Goal: Task Accomplishment & Management: Complete application form

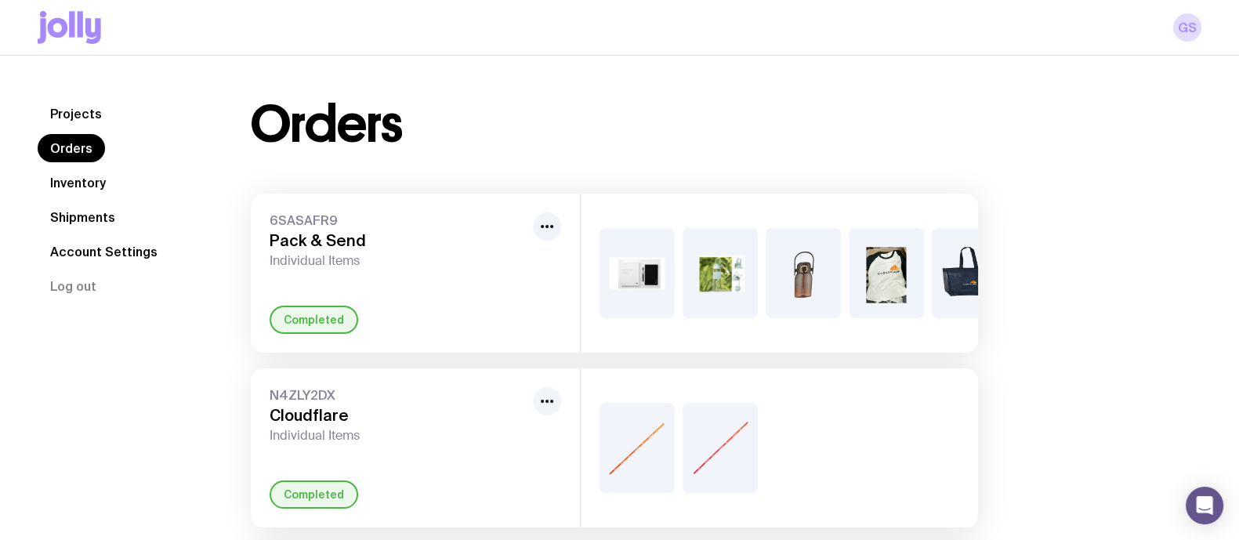
click at [77, 225] on link "Shipments" at bounding box center [83, 217] width 90 height 28
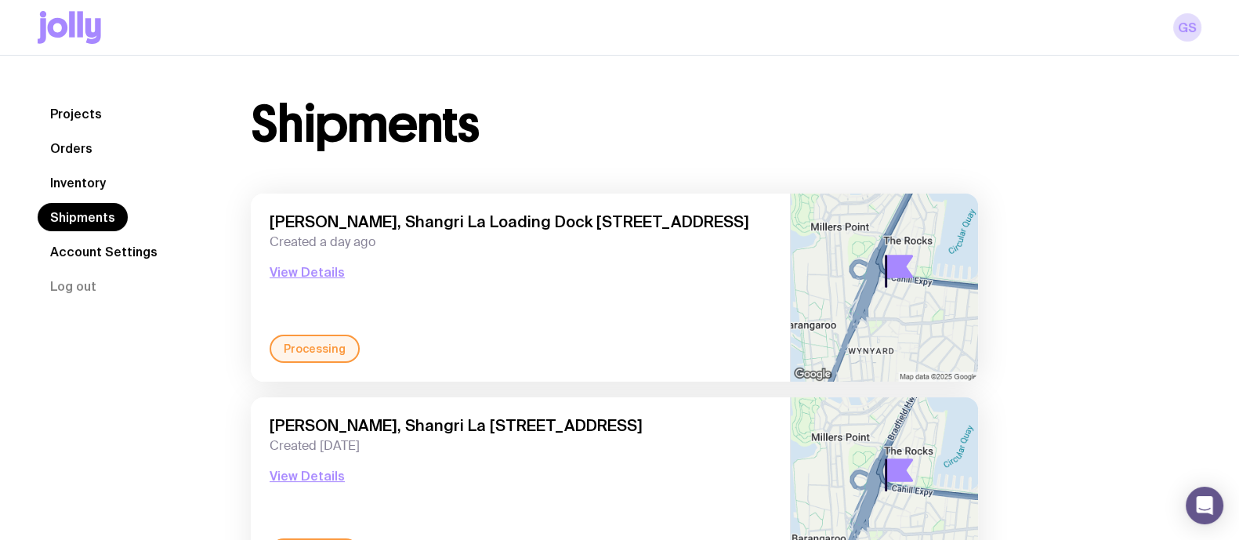
click at [86, 190] on link "Inventory" at bounding box center [78, 182] width 81 height 28
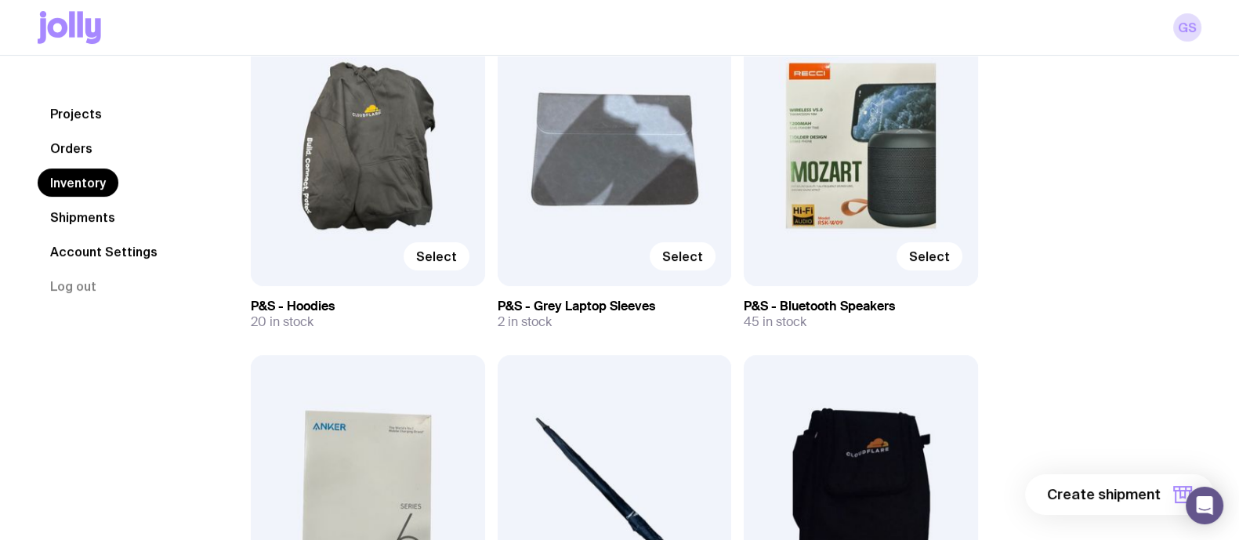
scroll to position [523, 0]
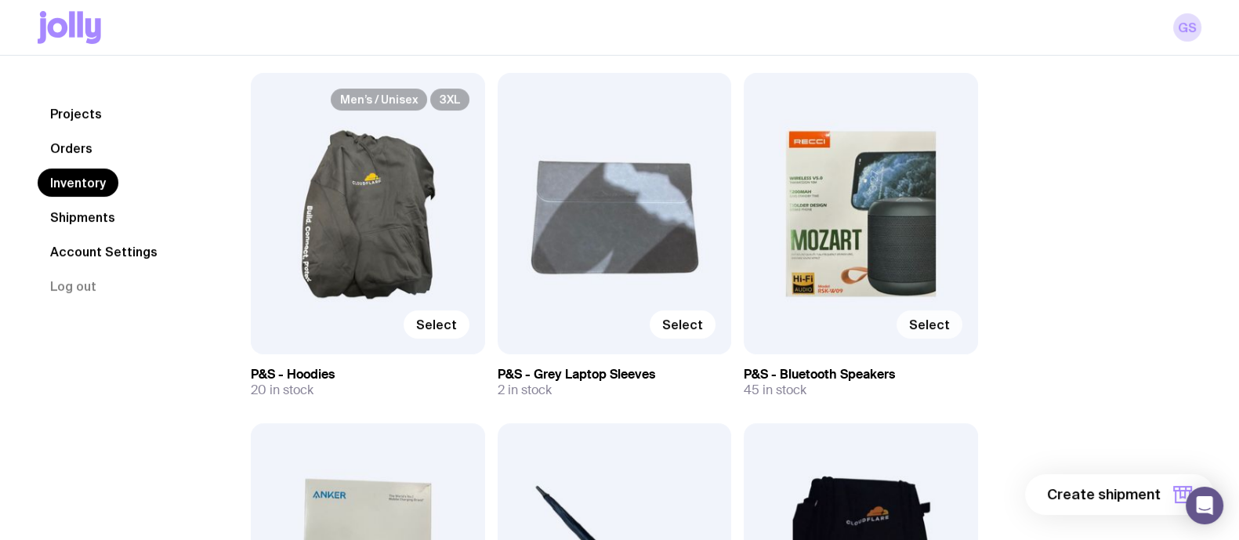
click at [928, 327] on span "Select" at bounding box center [929, 325] width 41 height 16
click at [0, 0] on input "Select" at bounding box center [0, 0] width 0 height 0
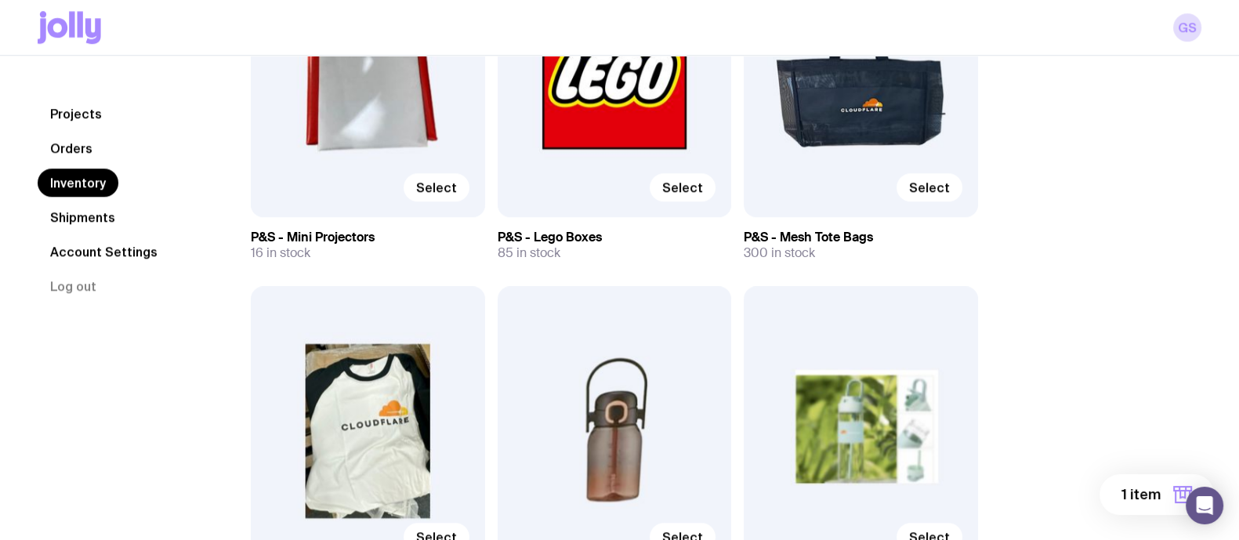
scroll to position [1882, 0]
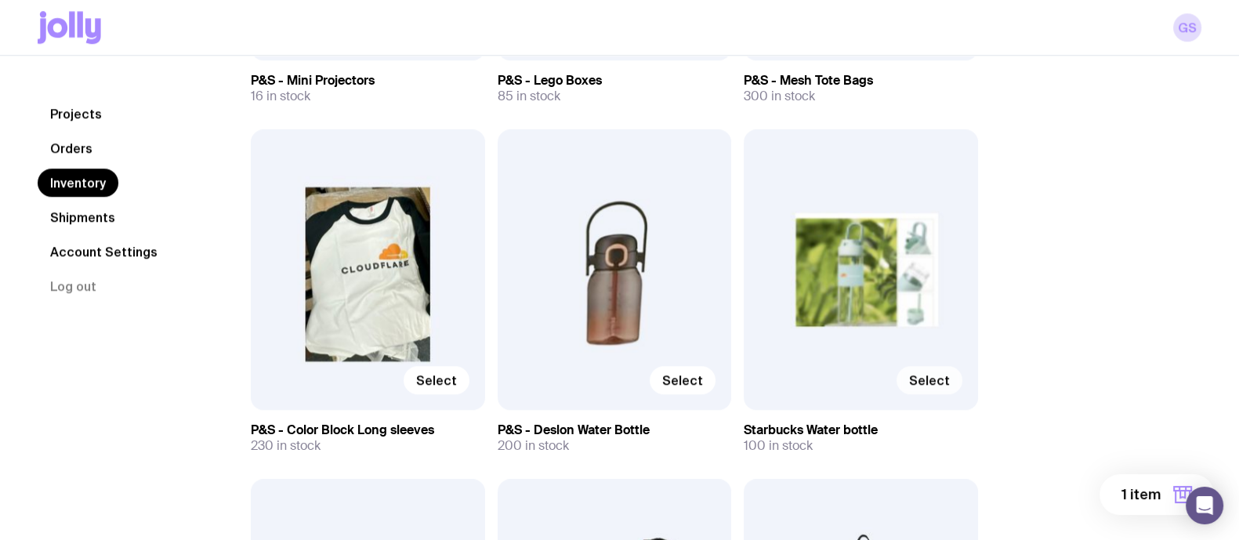
click at [932, 370] on label "Select" at bounding box center [929, 380] width 66 height 28
click at [0, 0] on input "Select" at bounding box center [0, 0] width 0 height 0
click at [1134, 499] on span "2 items" at bounding box center [1134, 494] width 51 height 19
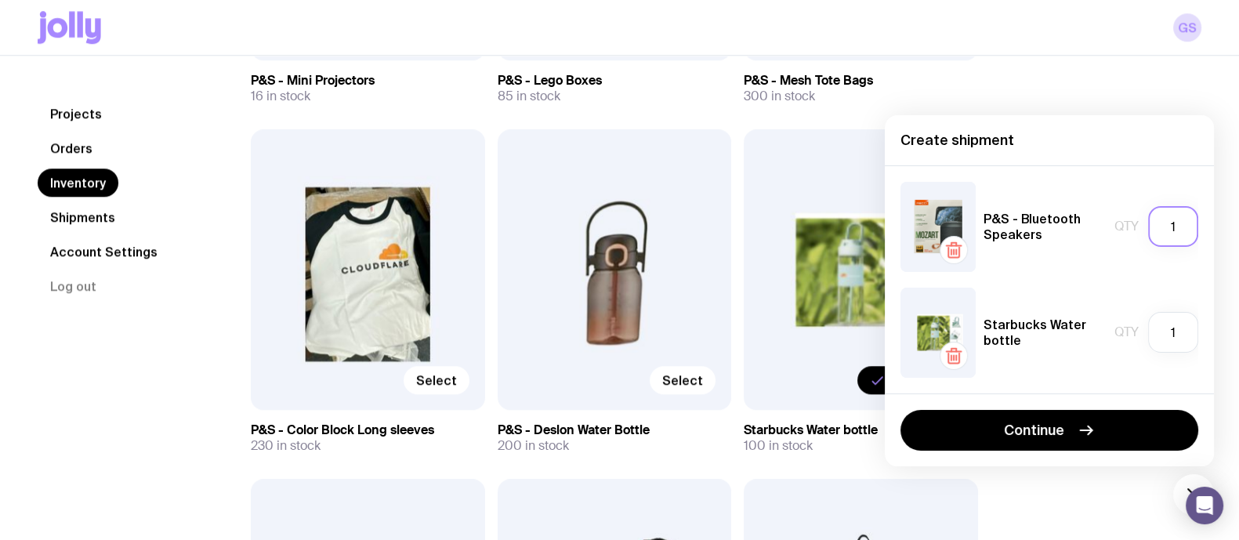
drag, startPoint x: 1190, startPoint y: 232, endPoint x: 1140, endPoint y: 227, distance: 50.4
click at [1140, 227] on div "Qty 1" at bounding box center [1156, 226] width 84 height 41
type input "3"
drag, startPoint x: 1171, startPoint y: 341, endPoint x: 1203, endPoint y: 336, distance: 31.7
click at [1203, 336] on div "P&S - Bluetooth Speakers Qty 3 Starbucks Water bottle Qty 1" at bounding box center [1049, 279] width 329 height 228
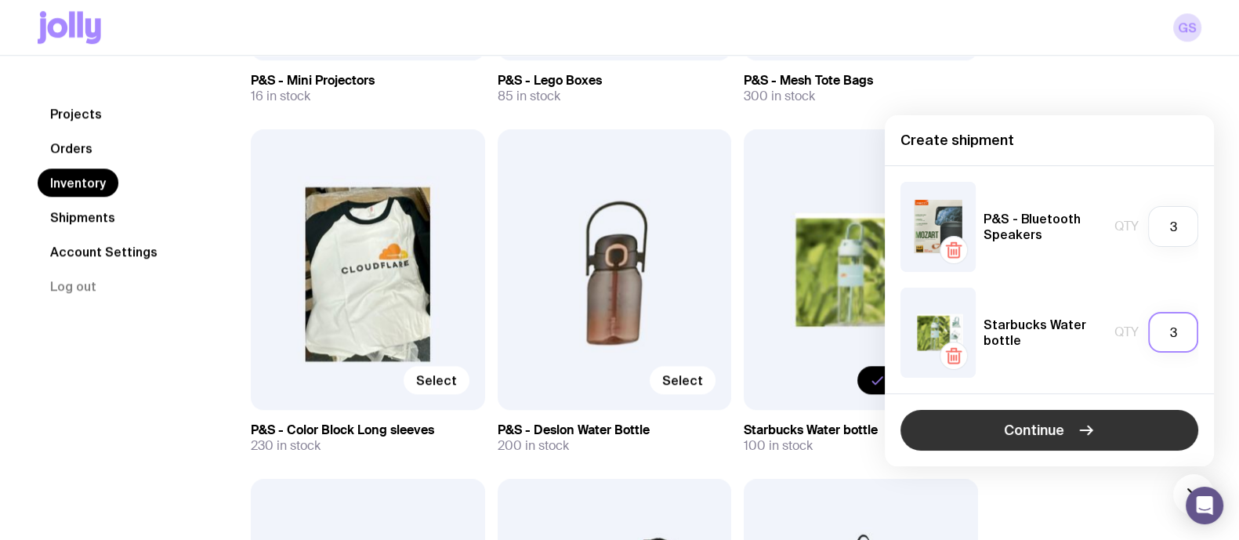
type input "3"
click at [1078, 418] on button "Continue" at bounding box center [1049, 430] width 298 height 41
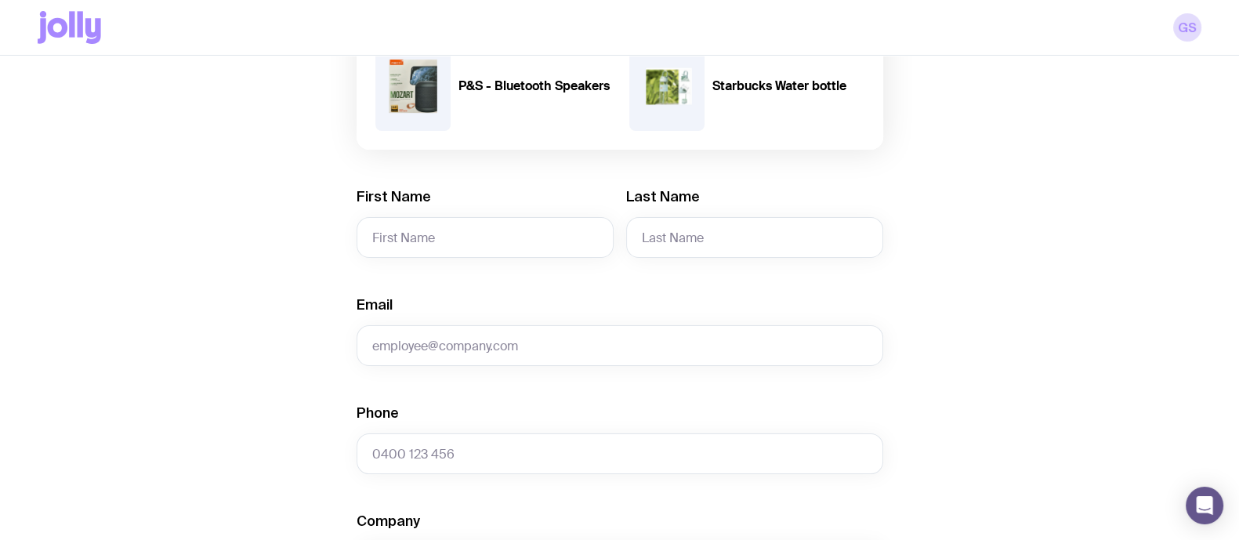
scroll to position [208, 0]
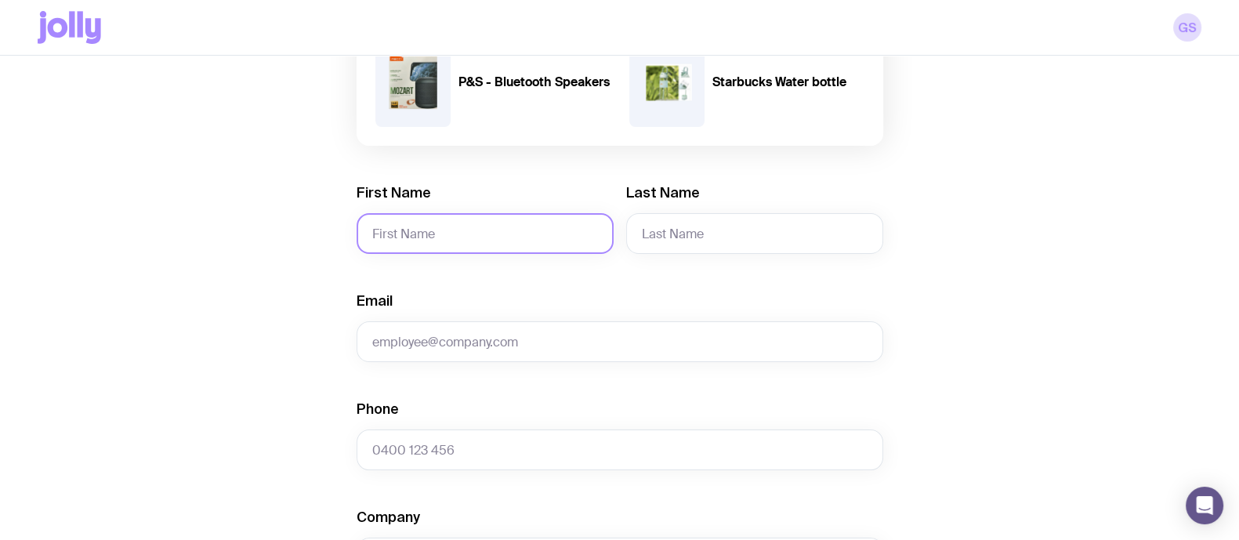
click at [552, 223] on input "First Name" at bounding box center [484, 233] width 257 height 41
type input "[PERSON_NAME]"
type input "i"
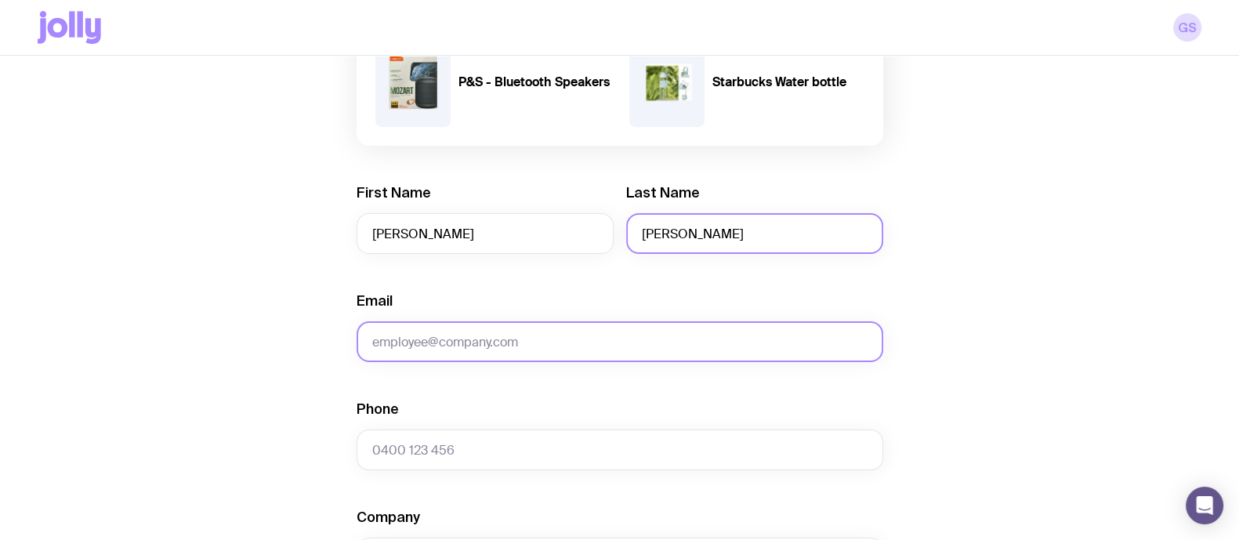
type input "[PERSON_NAME]"
click at [479, 355] on input "Email" at bounding box center [619, 341] width 526 height 41
type input "[EMAIL_ADDRESS][DOMAIN_NAME]"
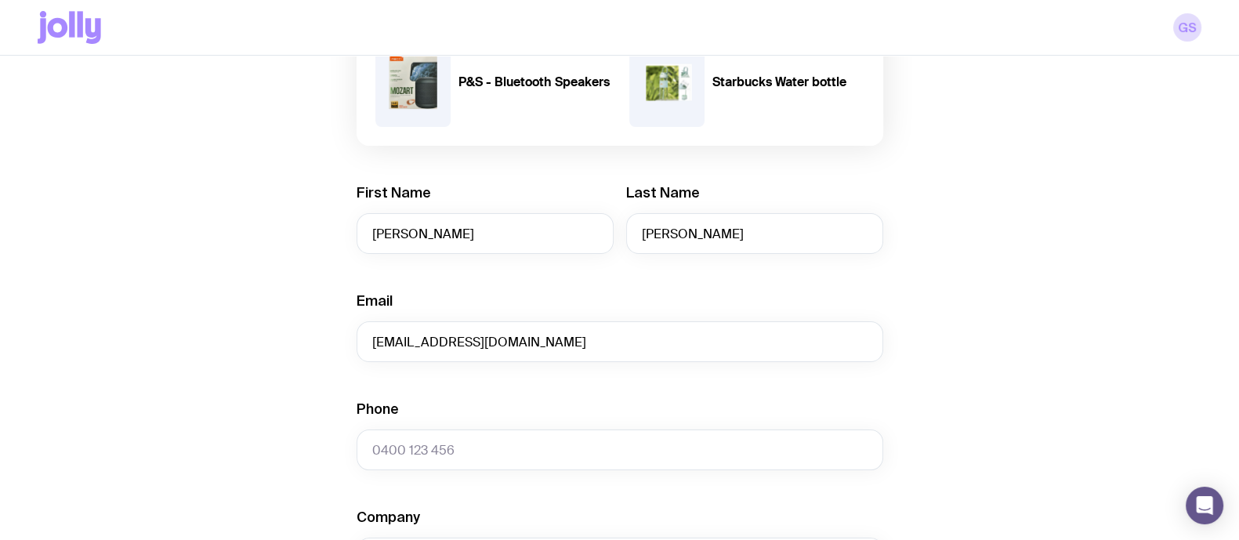
type input "[GEOGRAPHIC_DATA]/[GEOGRAPHIC_DATA]"
type input "[GEOGRAPHIC_DATA]"
type input "17"
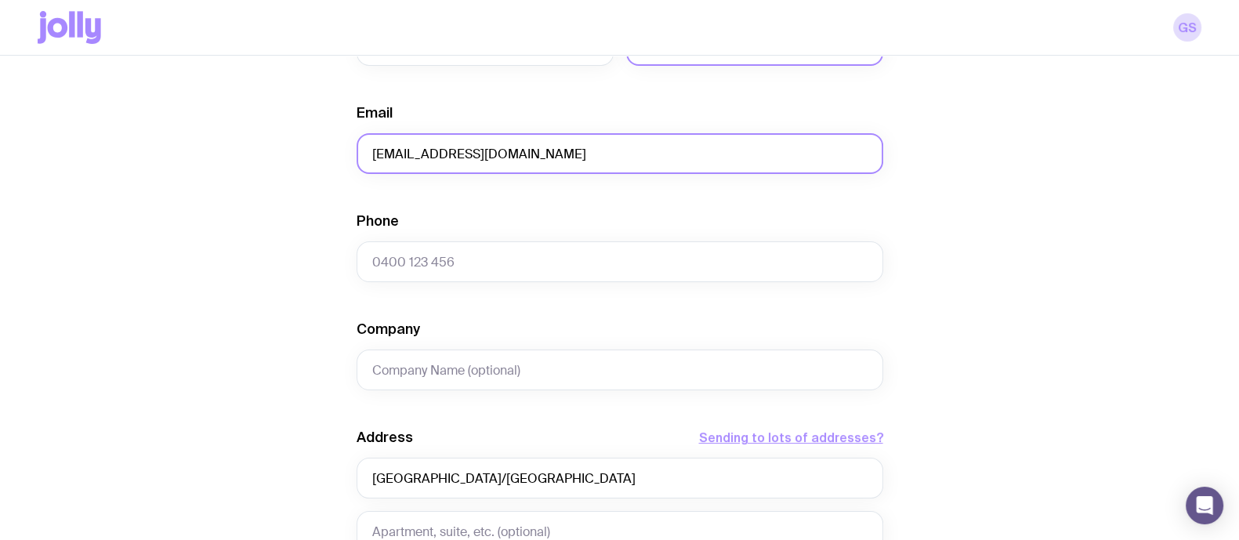
scroll to position [409, 0]
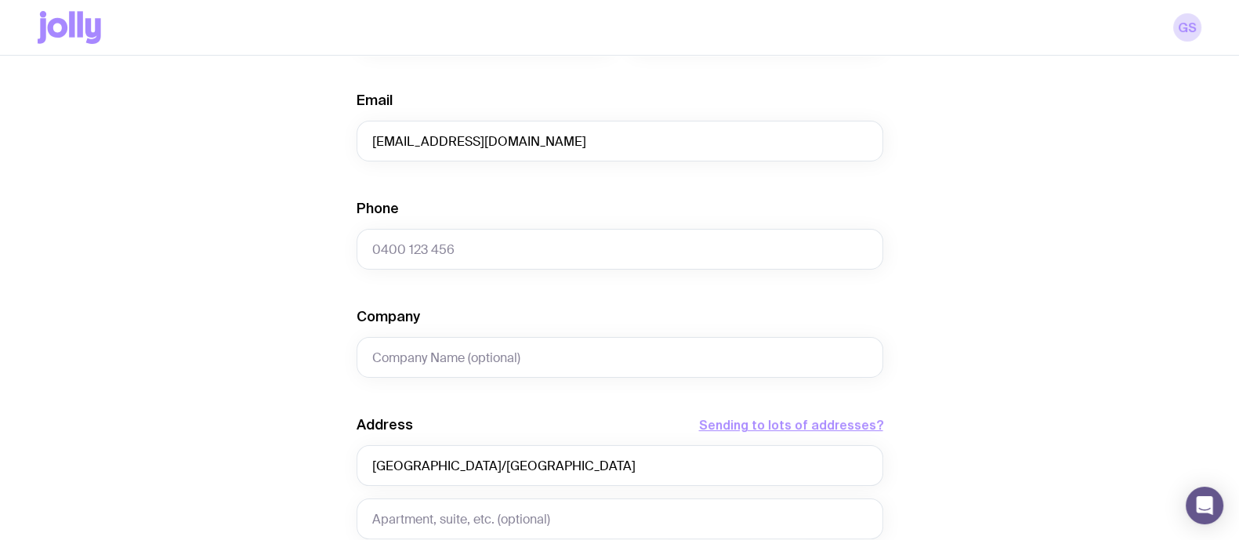
click at [710, 219] on div "Phone" at bounding box center [619, 234] width 526 height 71
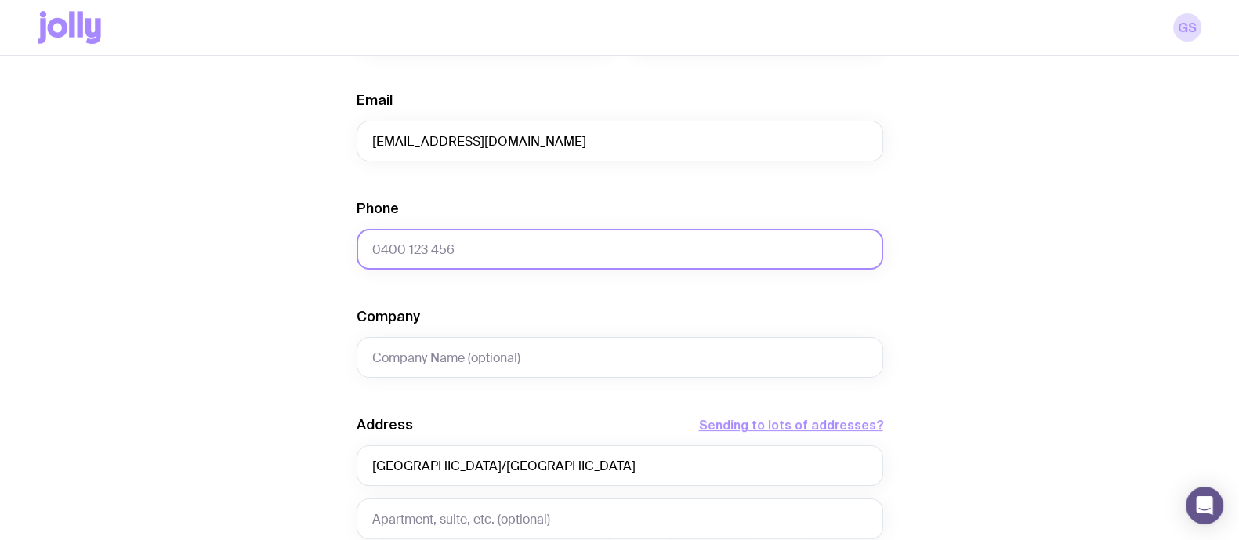
click at [713, 233] on input "Phone" at bounding box center [619, 249] width 526 height 41
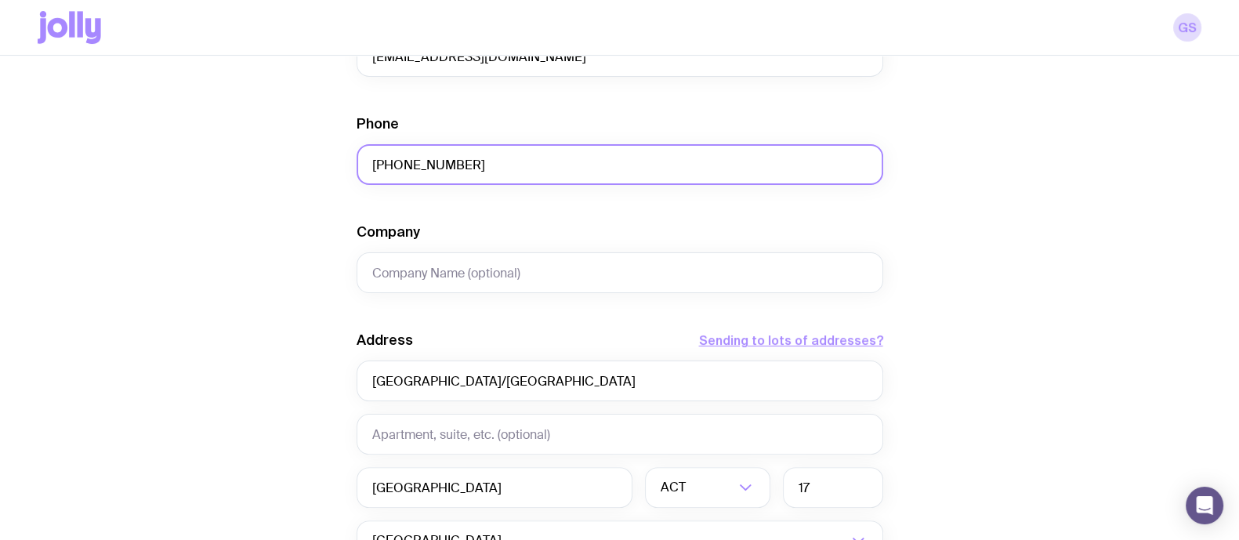
scroll to position [494, 0]
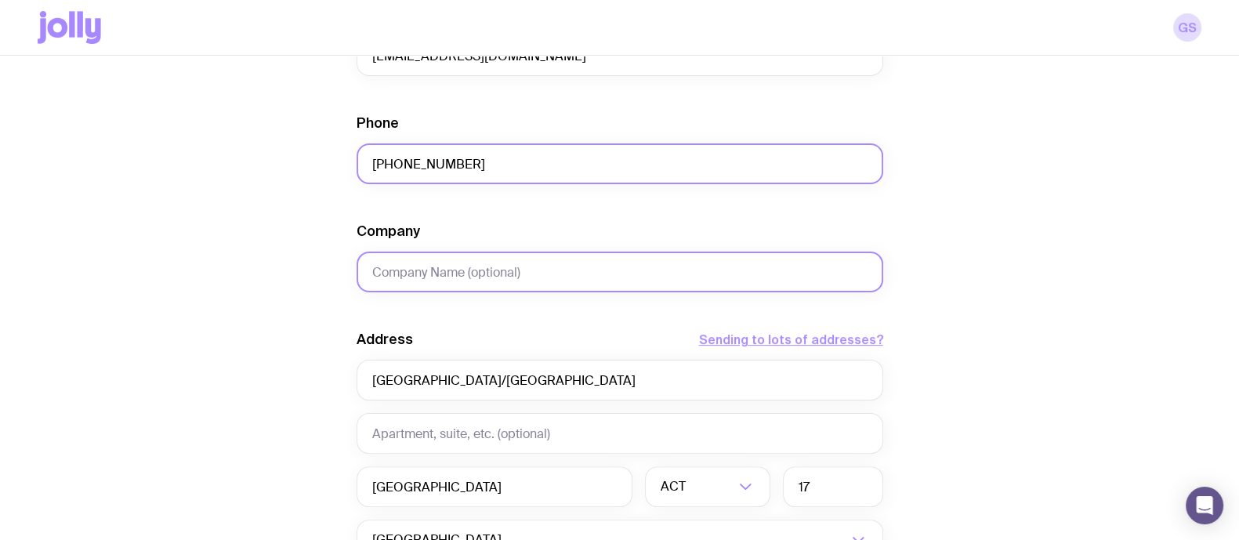
type input "[PHONE_NUMBER]"
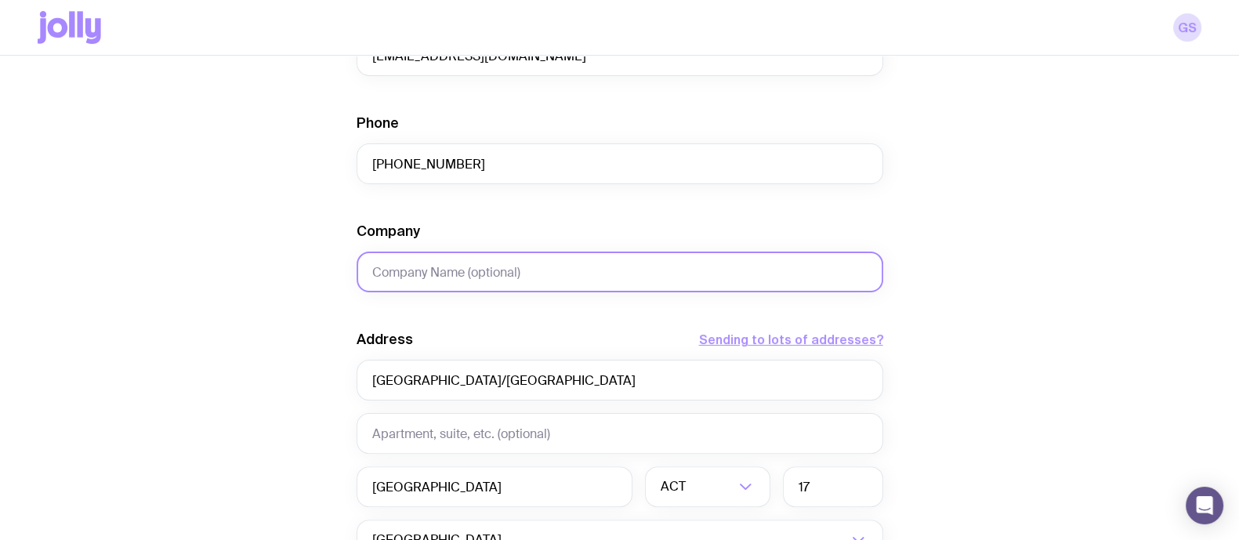
click at [720, 251] on input "Company" at bounding box center [619, 271] width 526 height 41
type input "Cloudflare"
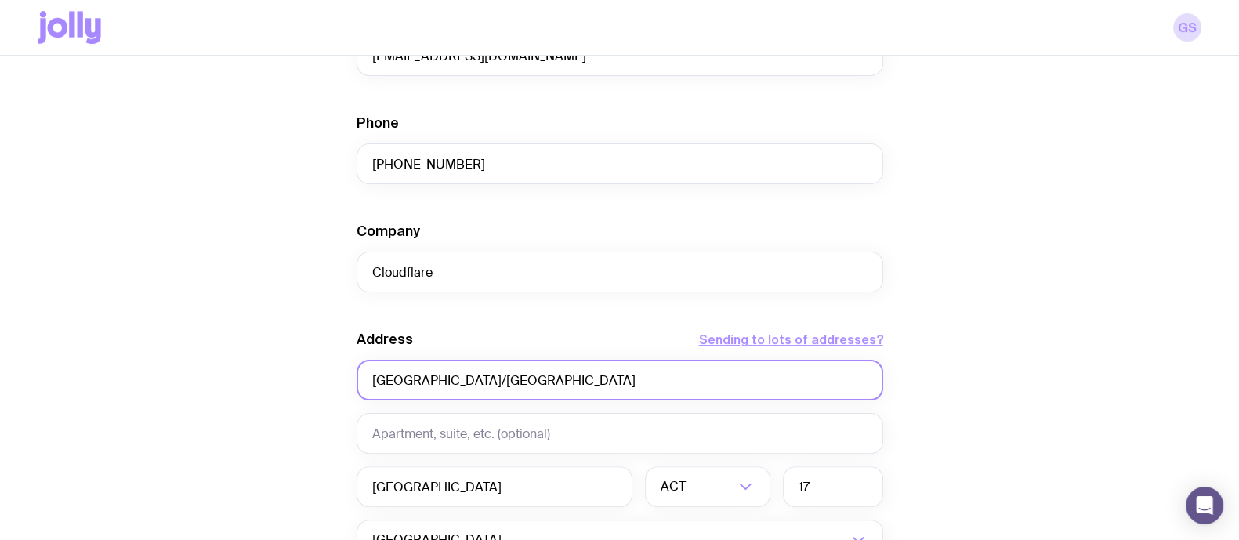
click at [642, 371] on input "[GEOGRAPHIC_DATA]/[GEOGRAPHIC_DATA]" at bounding box center [619, 380] width 526 height 41
drag, startPoint x: 450, startPoint y: 388, endPoint x: 344, endPoint y: 386, distance: 105.8
click at [344, 386] on div "Create shipment Shipment details 3 P&S - Bluetooth Speakers 3 Starbucks Water b…" at bounding box center [619, 220] width 1163 height 1192
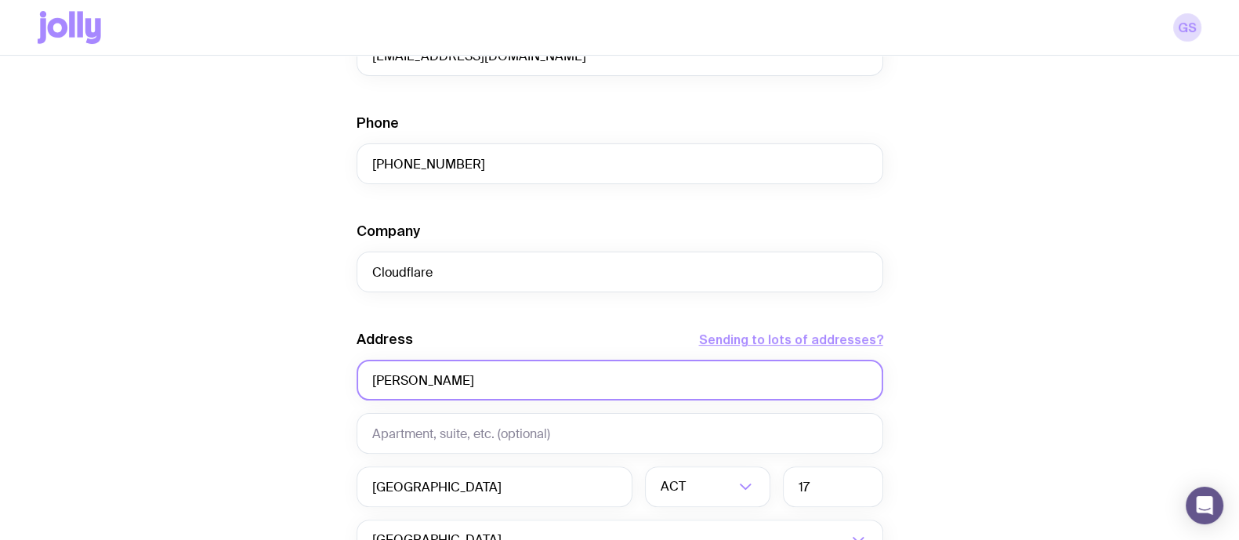
paste input "[STREET_ADDRESS]"
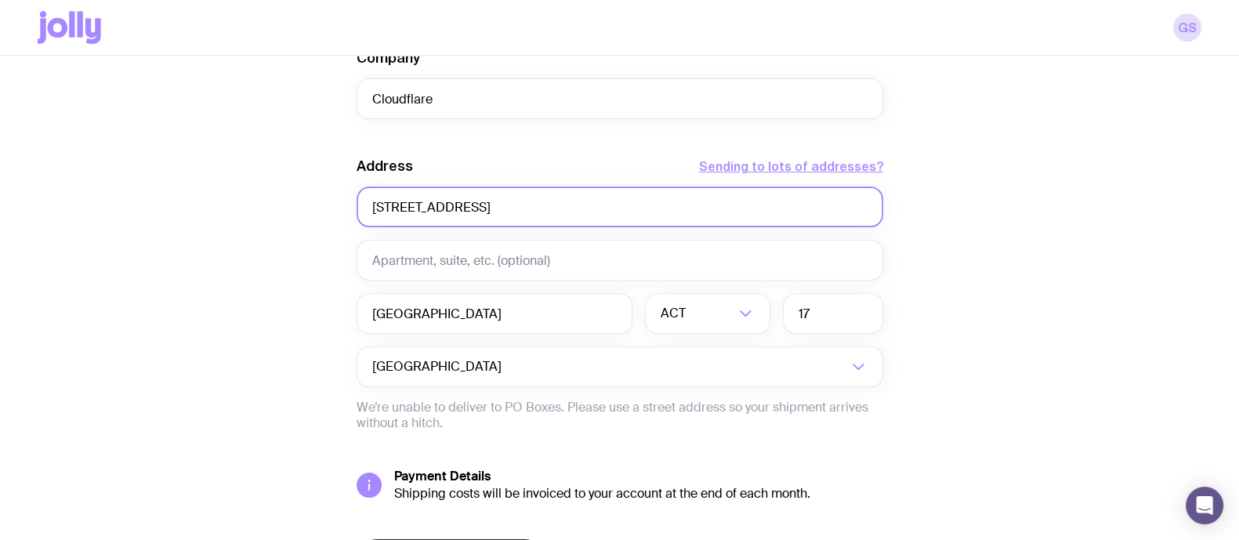
scroll to position [693, 0]
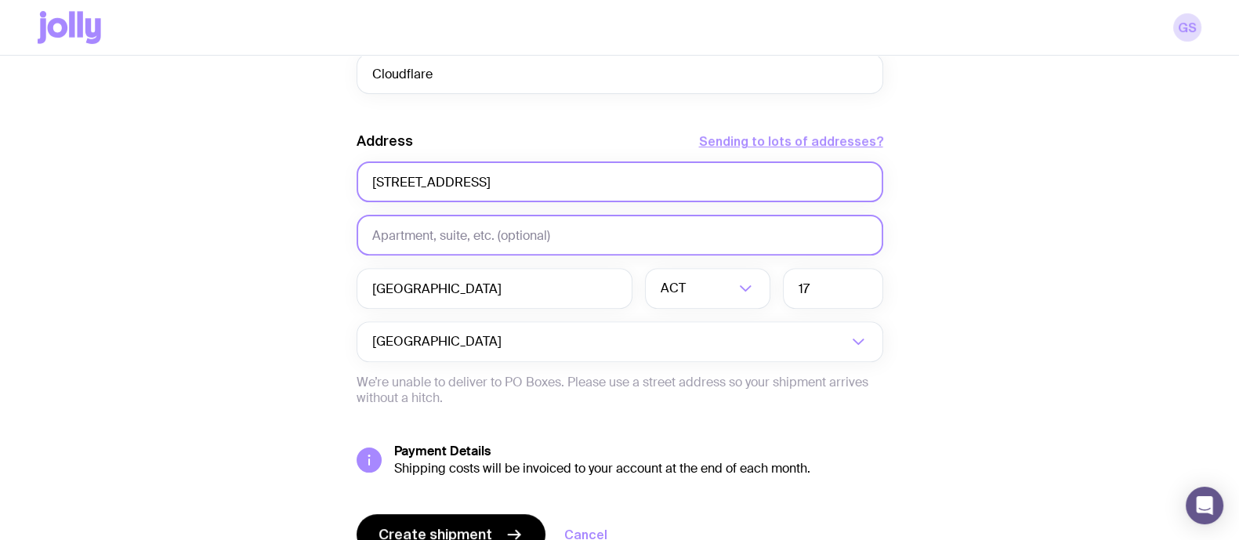
type input "[STREET_ADDRESS]"
click at [407, 249] on input "text" at bounding box center [619, 235] width 526 height 41
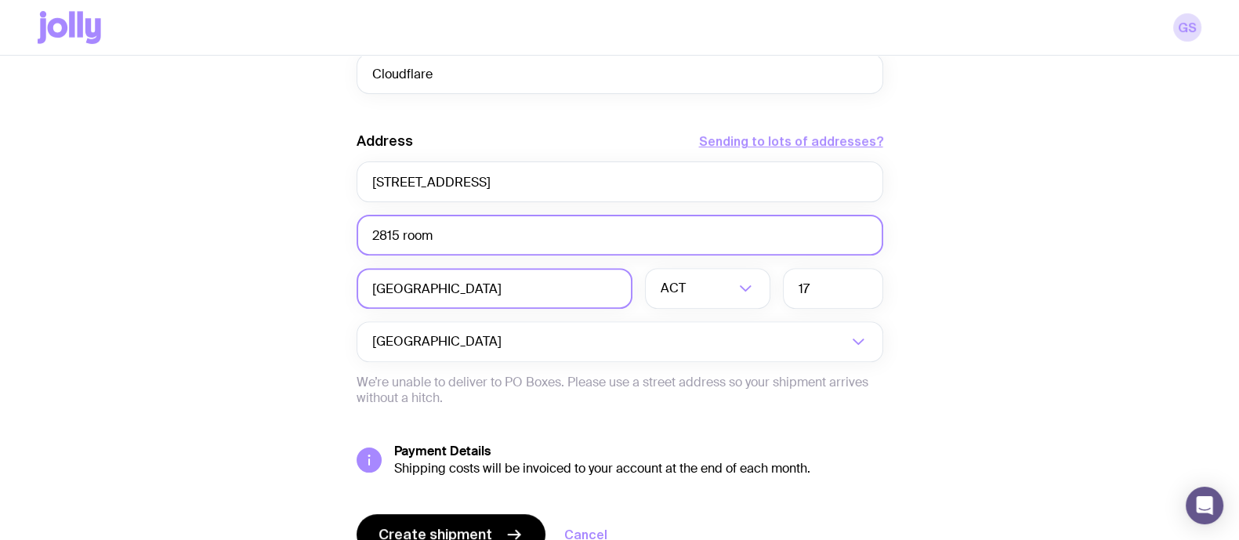
type input "2815 room"
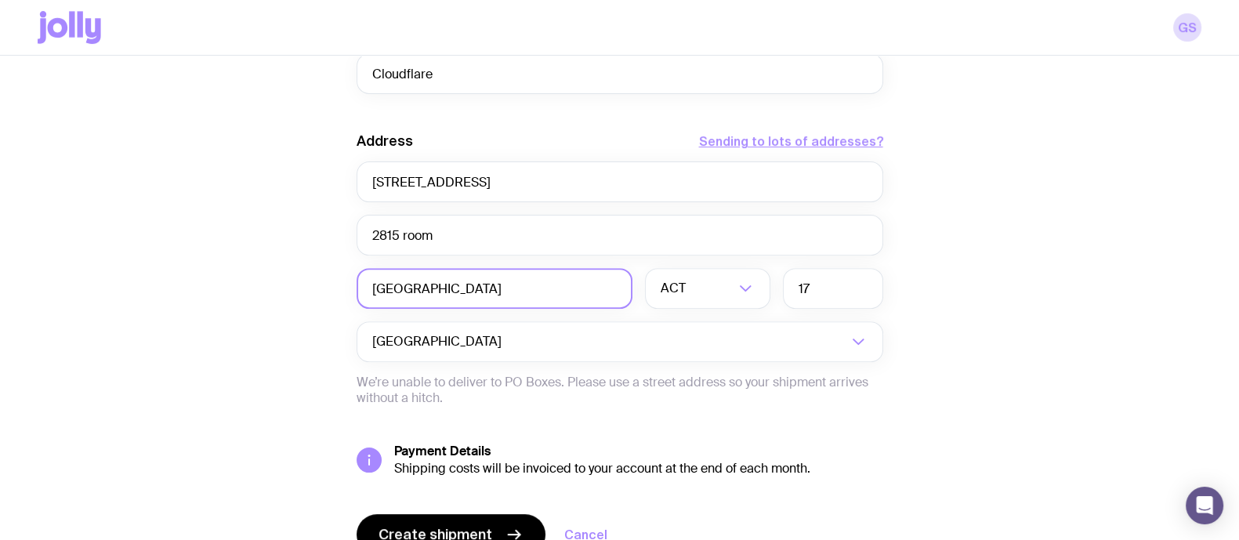
click at [453, 298] on input "[GEOGRAPHIC_DATA]" at bounding box center [494, 288] width 276 height 41
type input "[GEOGRAPHIC_DATA]"
click at [709, 298] on input "Search for option" at bounding box center [711, 288] width 45 height 41
click at [701, 367] on li "[GEOGRAPHIC_DATA]" at bounding box center [708, 370] width 124 height 34
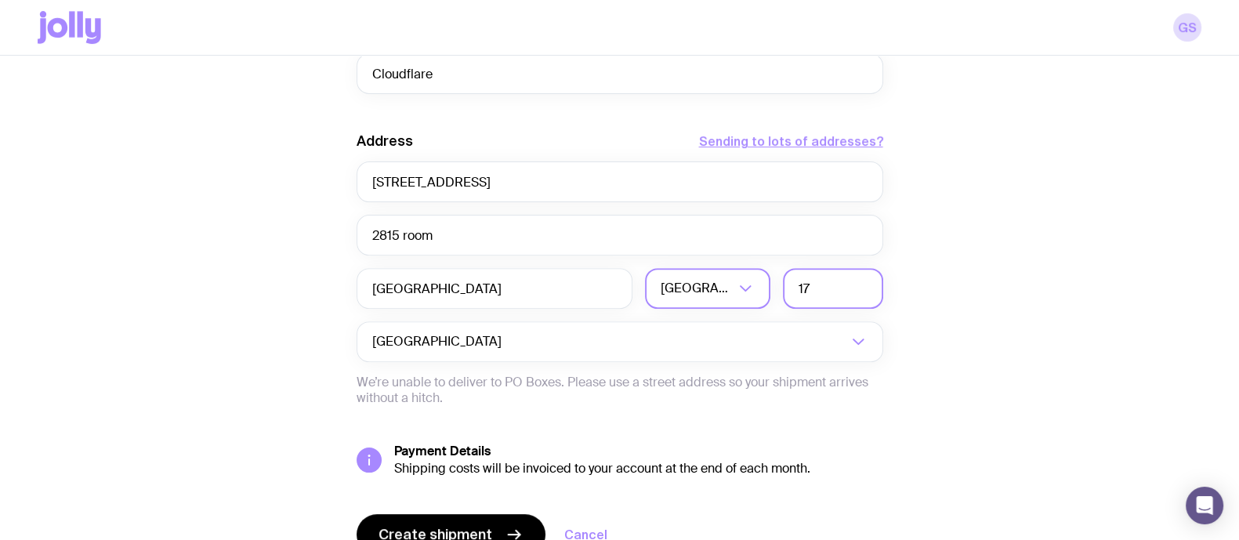
drag, startPoint x: 861, startPoint y: 284, endPoint x: 730, endPoint y: 284, distance: 130.8
click at [730, 284] on div "[GEOGRAPHIC_DATA] [GEOGRAPHIC_DATA] Loading... 17" at bounding box center [619, 288] width 526 height 41
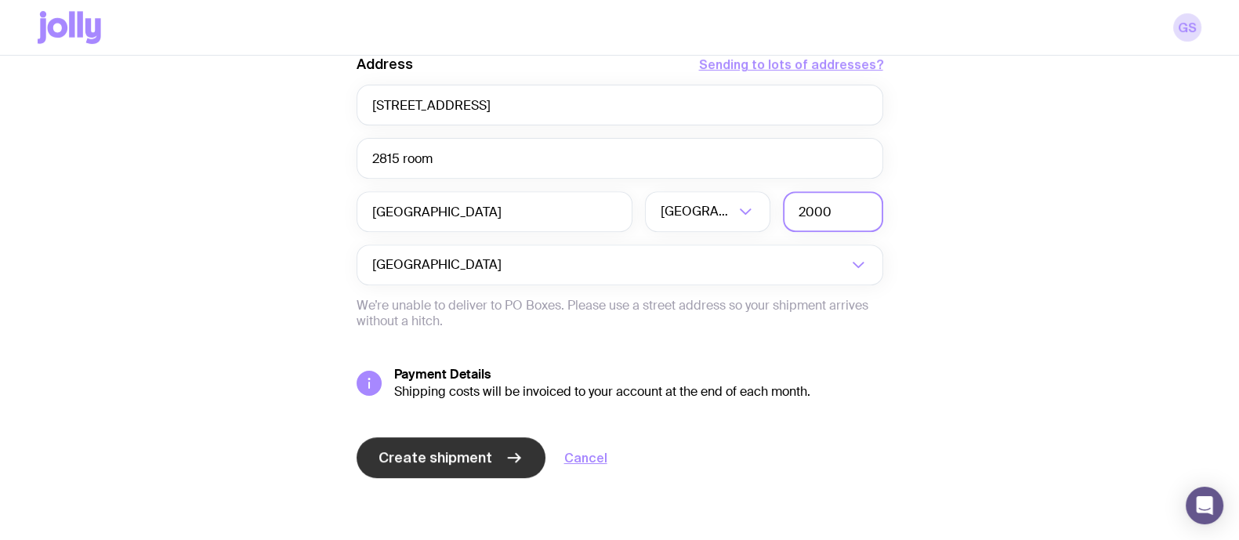
type input "2000"
click at [467, 453] on span "Create shipment" at bounding box center [435, 457] width 114 height 19
